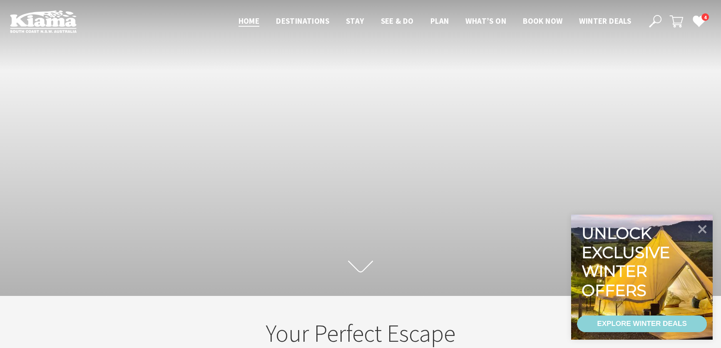
scroll to position [132, 727]
click at [654, 17] on icon at bounding box center [655, 21] width 12 height 12
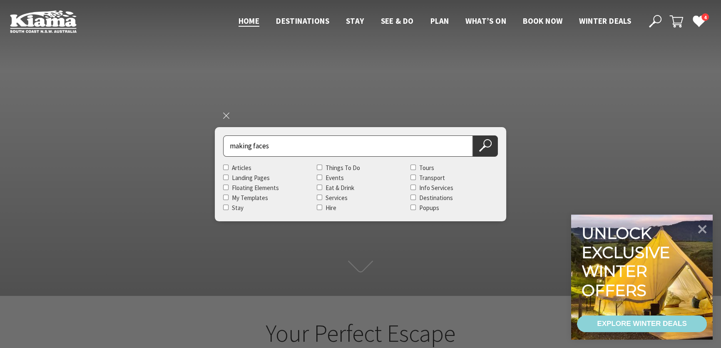
type input "making faces"
click at [473, 135] on button "Search Now" at bounding box center [485, 145] width 25 height 21
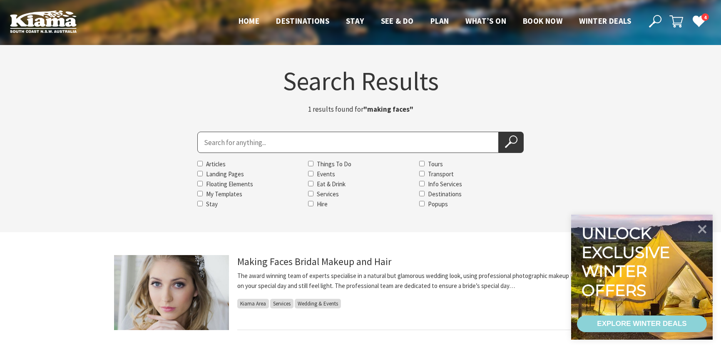
scroll to position [189, 0]
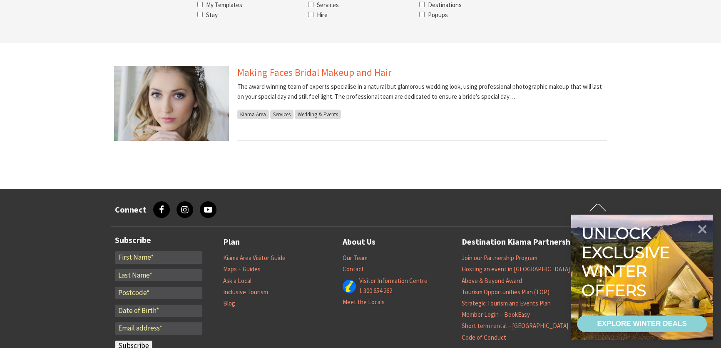
click at [292, 73] on link "Making Faces Bridal Makeup and Hair" at bounding box center [314, 72] width 154 height 13
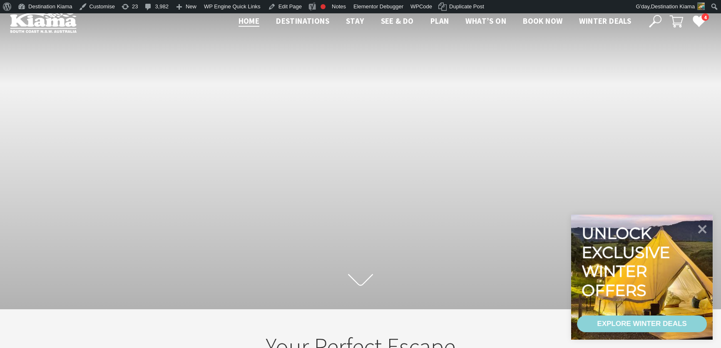
scroll to position [144, 727]
click at [658, 17] on icon at bounding box center [655, 21] width 12 height 12
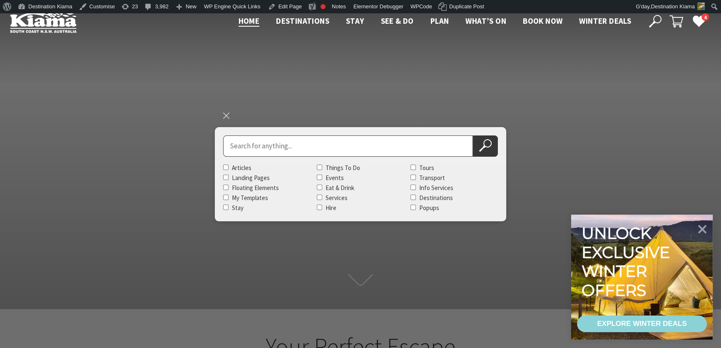
click at [421, 150] on input "Search for" at bounding box center [348, 145] width 250 height 21
type input "DEER WILLOW"
click at [473, 135] on button "Search Now" at bounding box center [485, 145] width 25 height 21
